Goal: Task Accomplishment & Management: Use online tool/utility

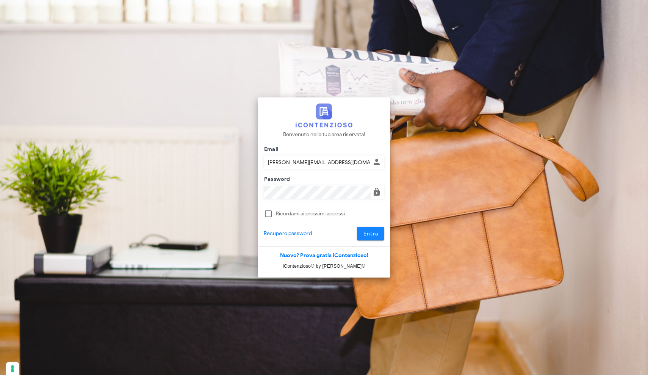
click at [371, 233] on span "Entra" at bounding box center [371, 233] width 16 height 6
type input "addonizio@connetto.legal"
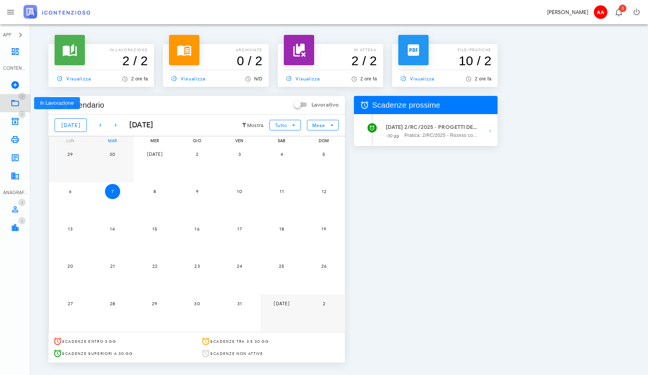
click at [16, 100] on icon at bounding box center [15, 102] width 9 height 9
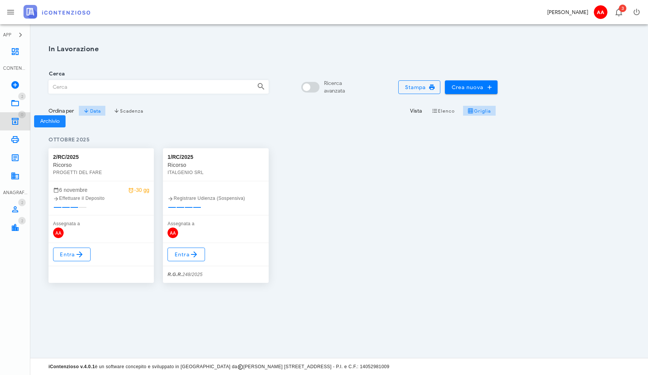
click at [14, 119] on icon at bounding box center [15, 121] width 9 height 9
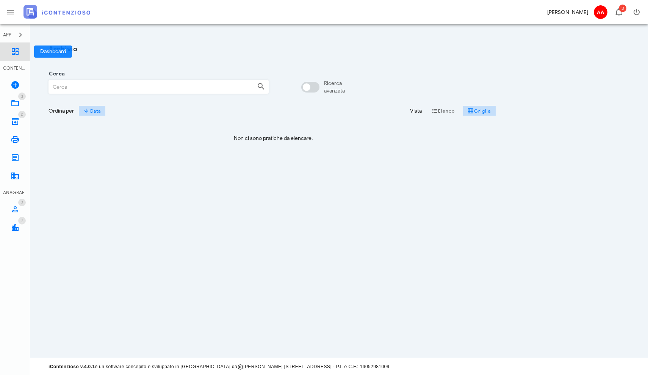
click at [15, 57] on link "Dashboard" at bounding box center [15, 51] width 30 height 18
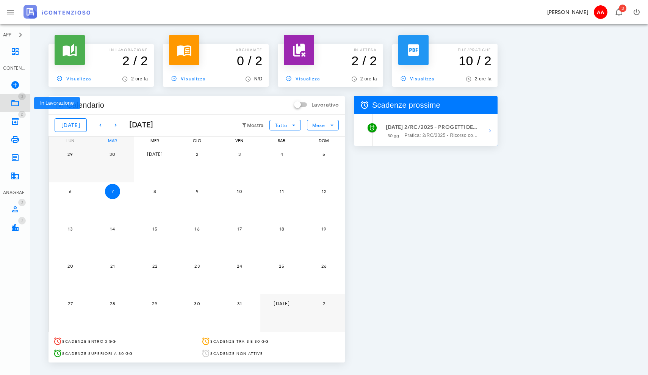
click at [15, 105] on icon at bounding box center [15, 102] width 9 height 9
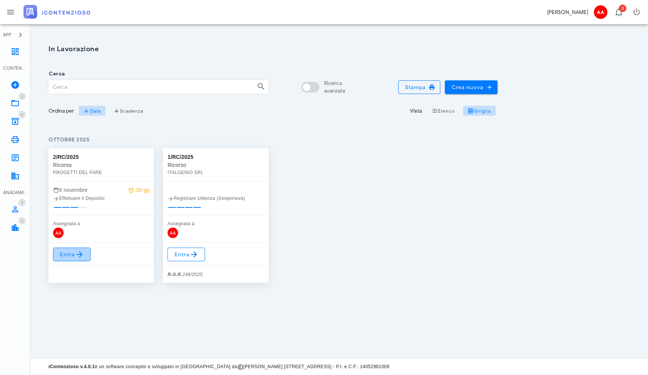
click at [81, 252] on icon at bounding box center [79, 254] width 9 height 9
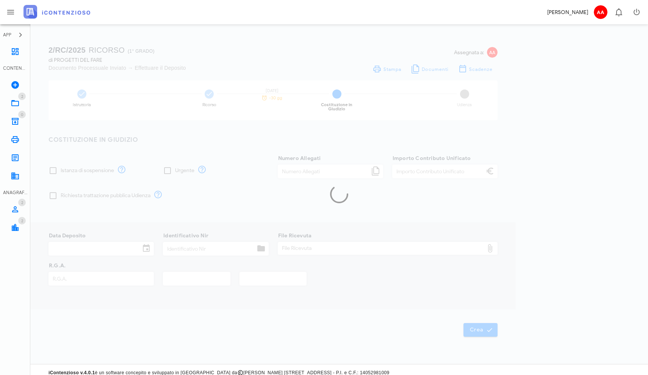
type input "120,00"
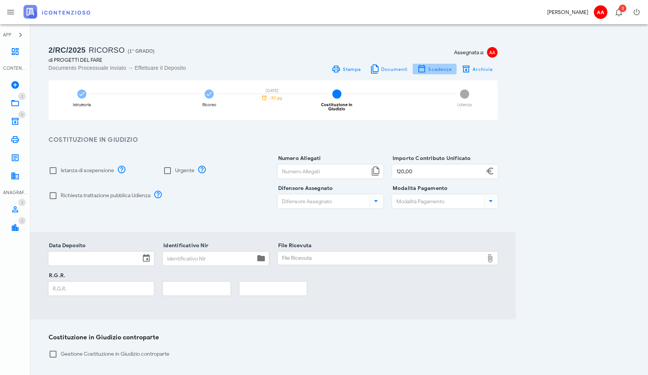
click at [432, 67] on span "Scadenze" at bounding box center [440, 69] width 24 height 6
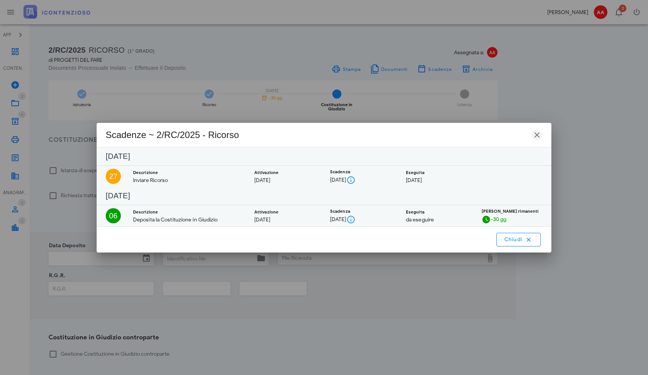
click at [538, 135] on icon "button" at bounding box center [536, 134] width 9 height 9
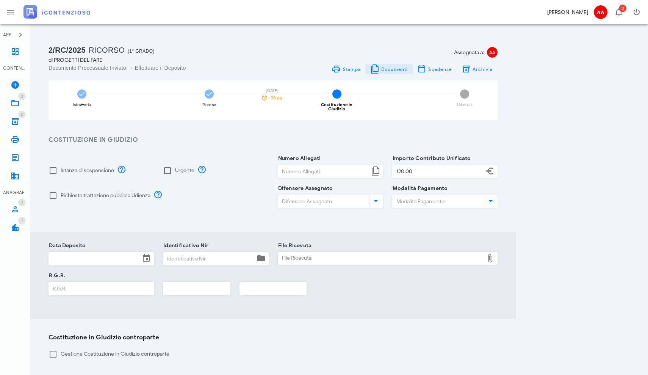
click at [393, 71] on span "Documenti" at bounding box center [394, 69] width 27 height 6
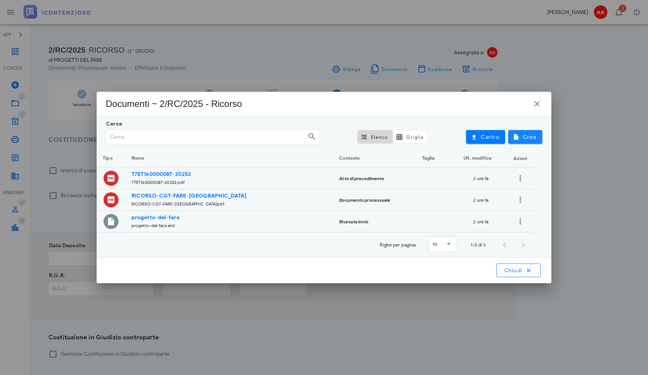
click at [527, 136] on span "Crea" at bounding box center [525, 136] width 22 height 7
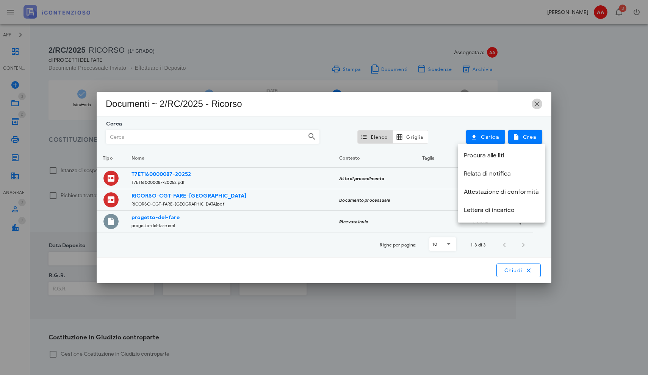
click at [537, 103] on icon "button" at bounding box center [536, 103] width 9 height 9
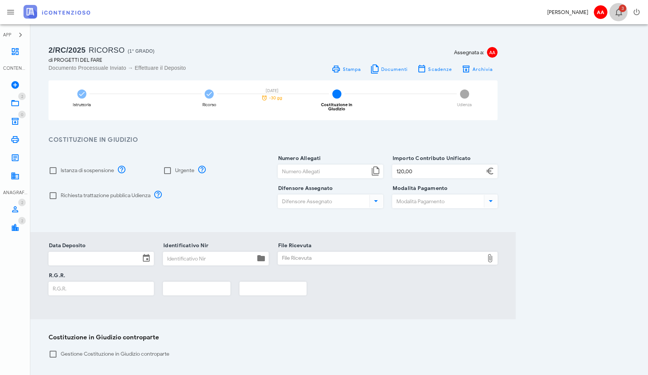
click at [620, 10] on span "3" at bounding box center [622, 9] width 8 height 8
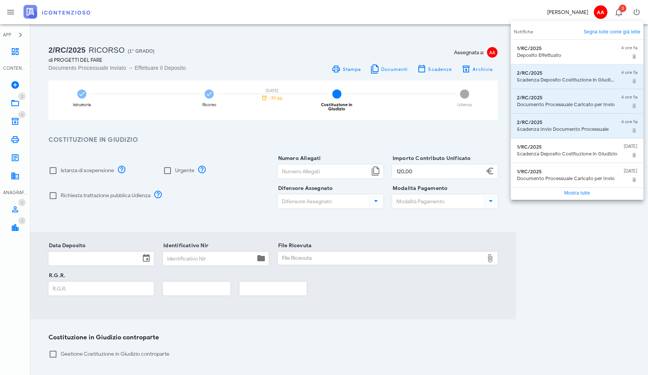
click at [551, 245] on div "2/RC/2025 Ricorso (1° Grado) di PROGETTI DEL FARE Documento Processuale Inviato…" at bounding box center [338, 229] width 599 height 392
